Goal: Find specific page/section: Find specific page/section

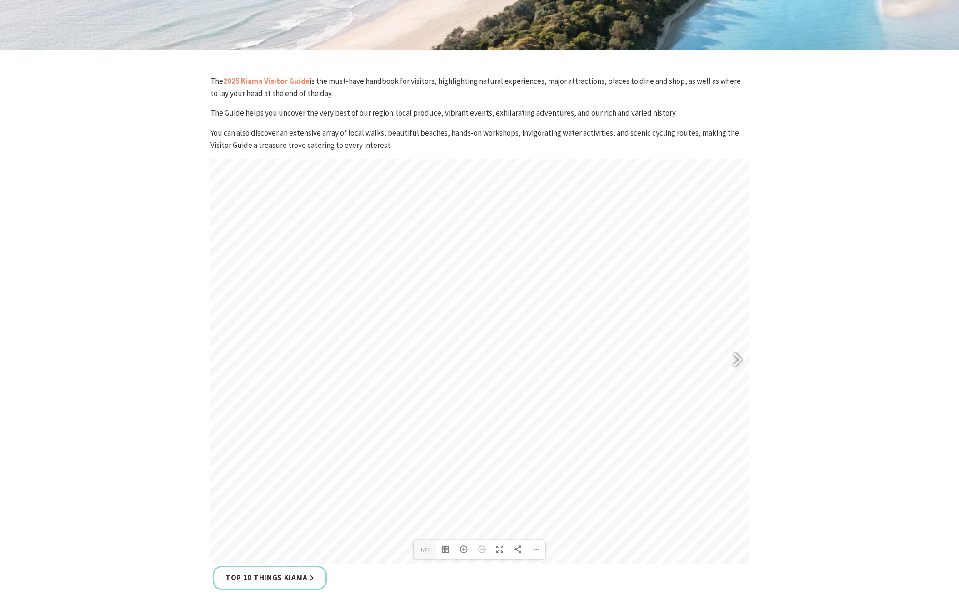
scroll to position [404, 0]
click at [739, 355] on div at bounding box center [733, 359] width 21 height 33
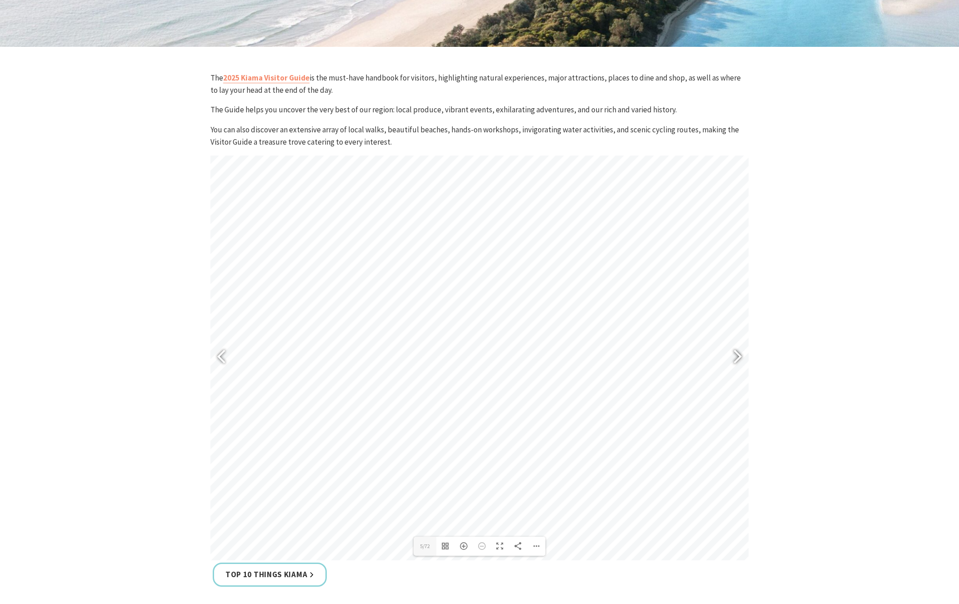
scroll to position [404, 0]
click at [739, 355] on div at bounding box center [733, 358] width 21 height 33
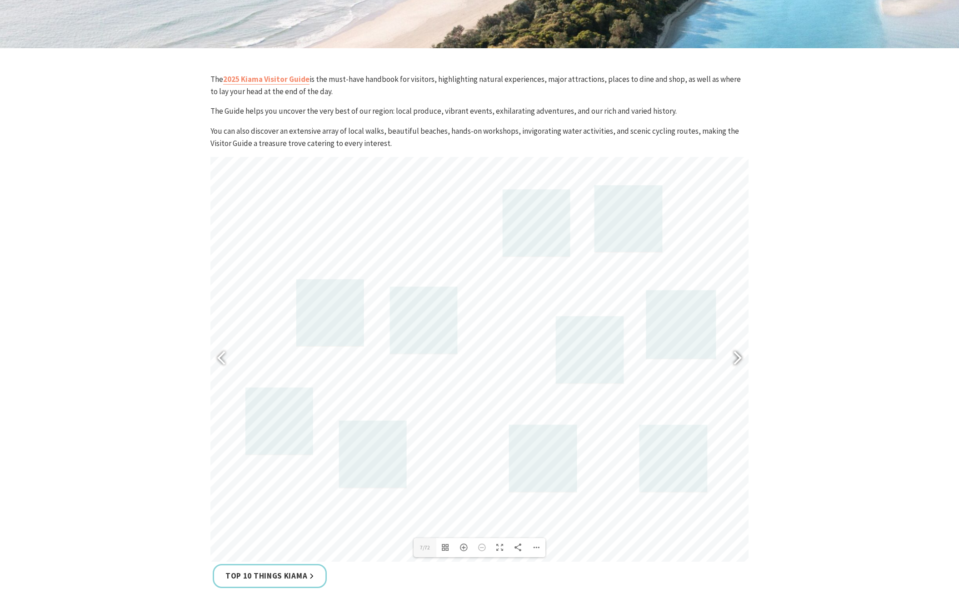
click at [739, 355] on div at bounding box center [733, 358] width 21 height 33
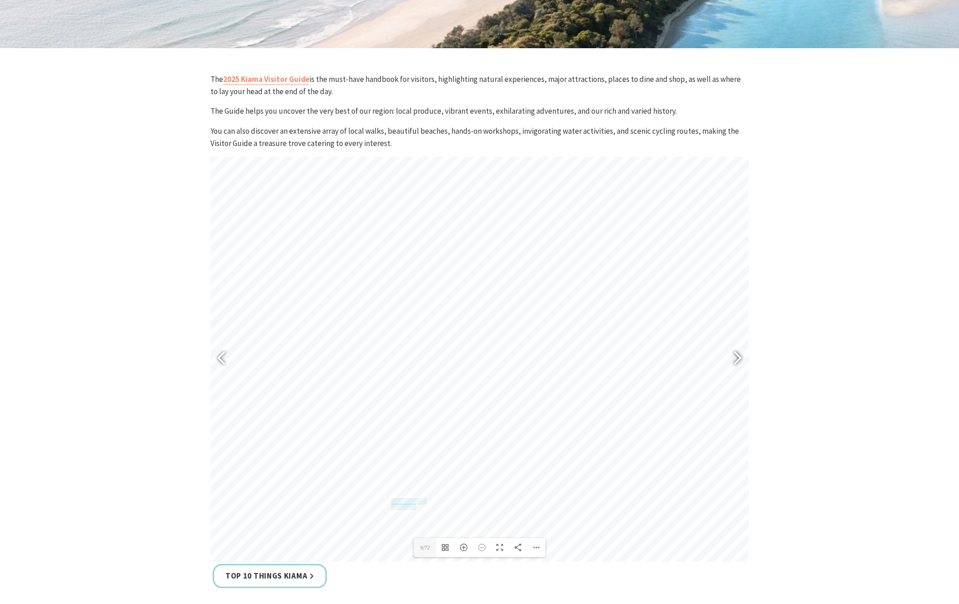
click at [739, 355] on div at bounding box center [733, 358] width 21 height 33
click at [739, 357] on div at bounding box center [733, 358] width 21 height 33
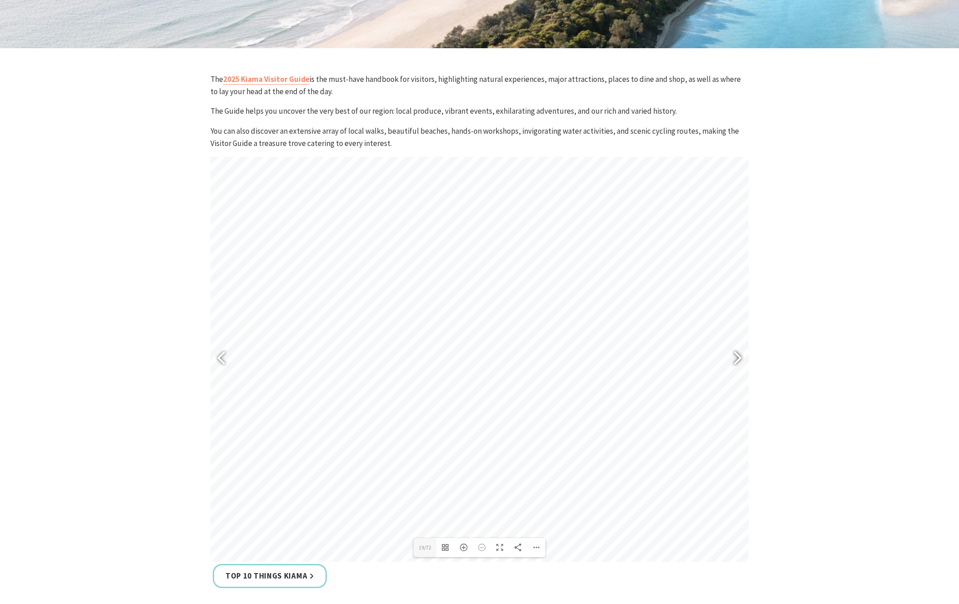
click at [739, 357] on div at bounding box center [733, 358] width 21 height 33
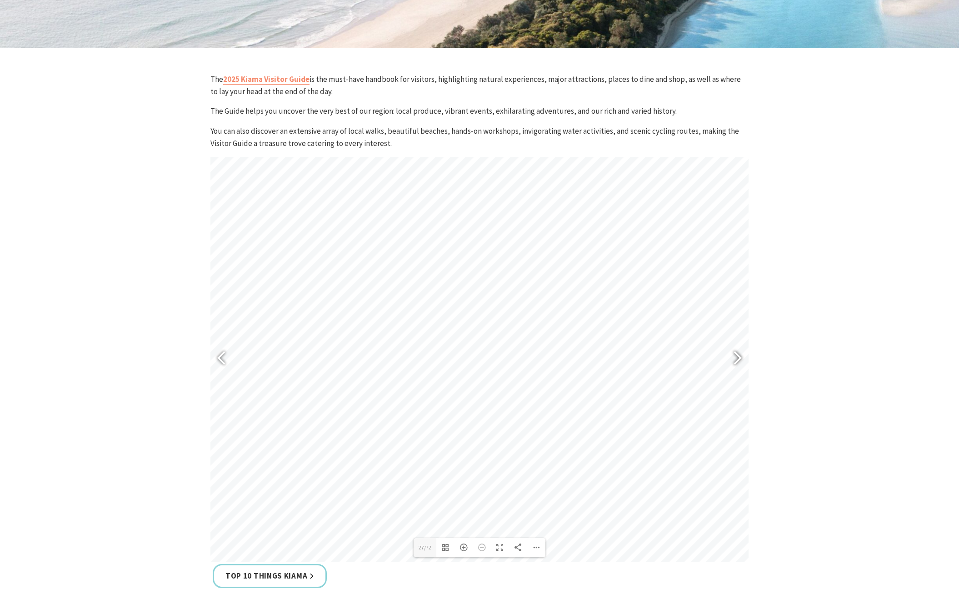
click at [739, 357] on div at bounding box center [733, 358] width 21 height 33
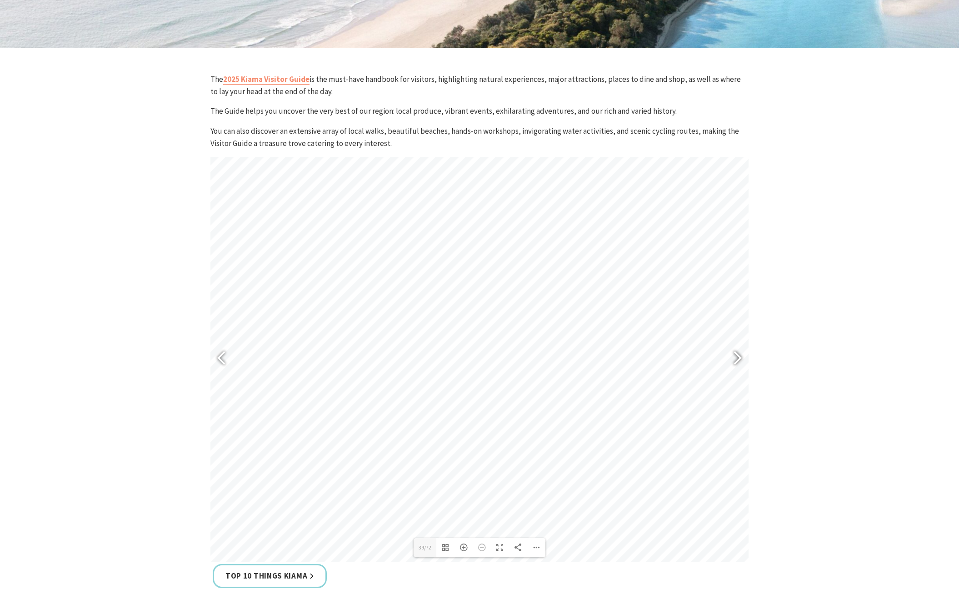
click at [739, 361] on div at bounding box center [733, 358] width 21 height 33
type input "41"
